Goal: Find specific page/section

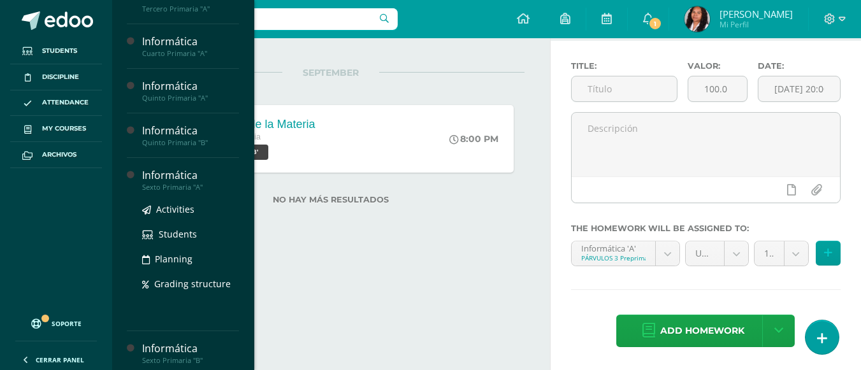
scroll to position [214, 0]
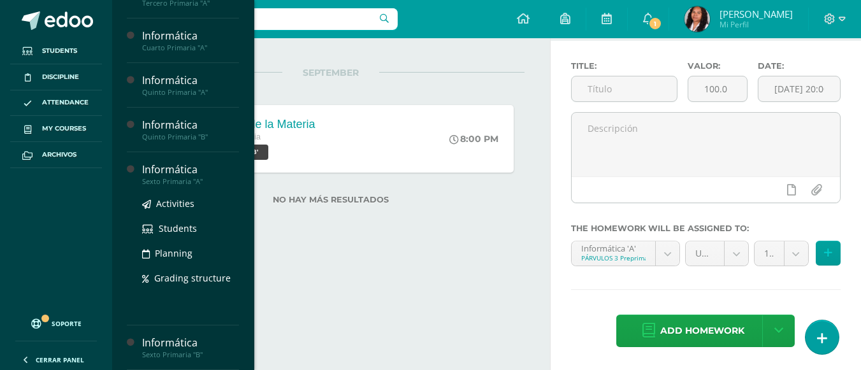
click at [165, 301] on div "Activities Students Planning Grading structure" at bounding box center [190, 250] width 97 height 129
click at [171, 176] on div "Informática" at bounding box center [190, 170] width 97 height 15
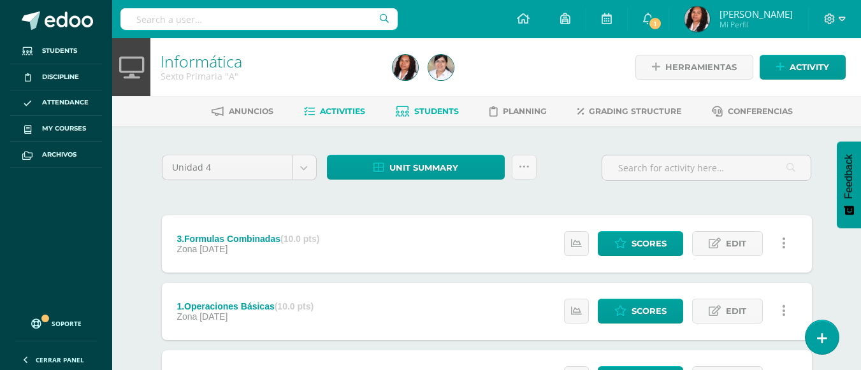
click at [448, 119] on link "Students" at bounding box center [427, 111] width 63 height 20
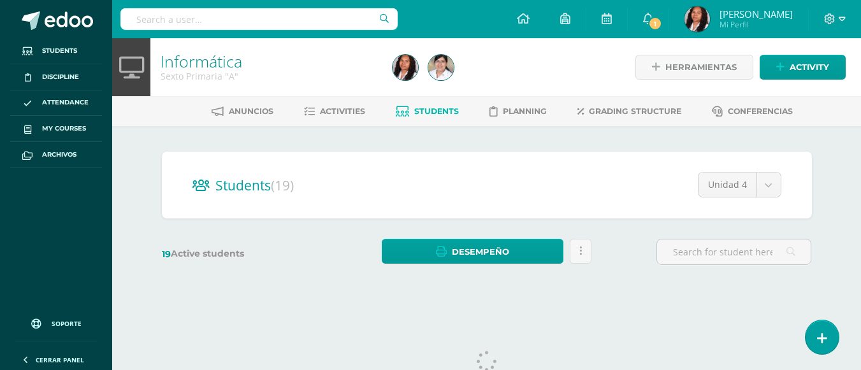
click at [184, 17] on input "text" at bounding box center [258, 19] width 277 height 22
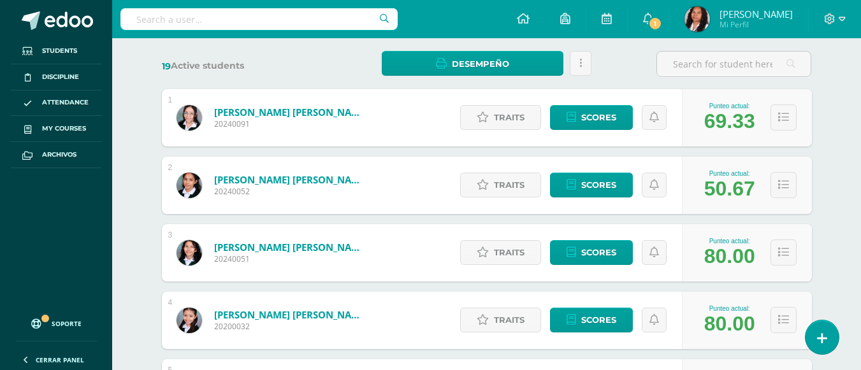
scroll to position [191, 0]
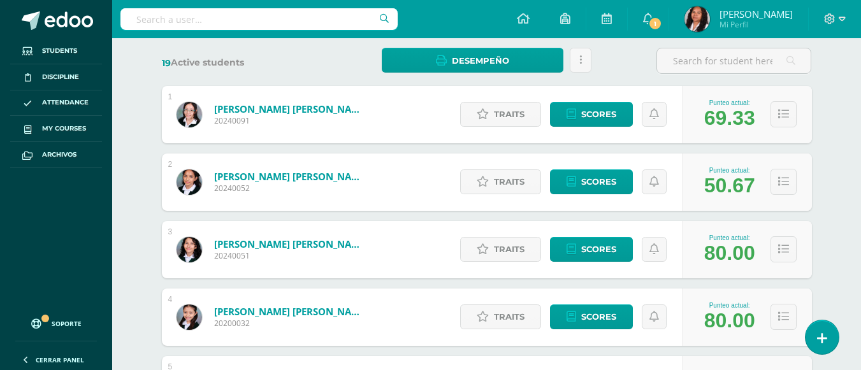
click at [188, 319] on img at bounding box center [189, 317] width 25 height 25
